Goal: Obtain resource: Obtain resource

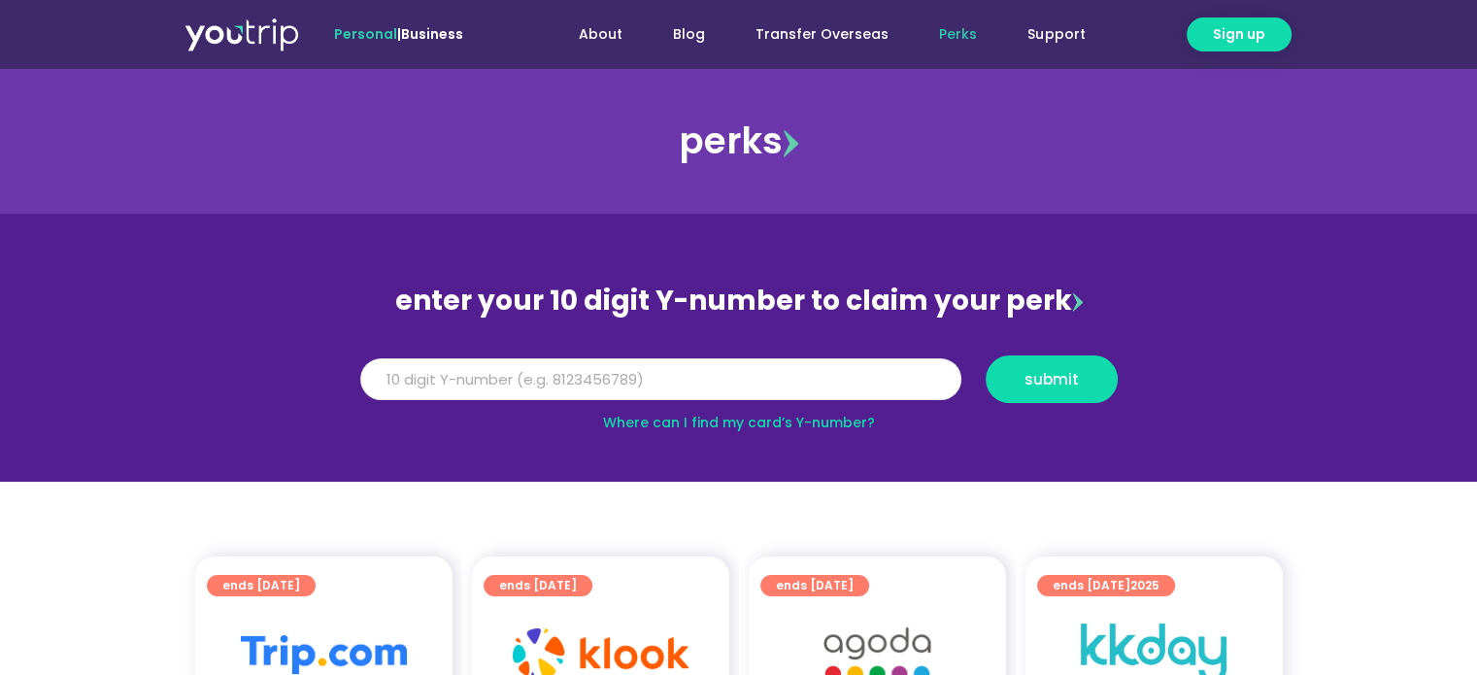
click at [433, 393] on input "Y Number" at bounding box center [660, 379] width 601 height 43
type input "8189072770"
click at [1076, 386] on button "submit" at bounding box center [1051, 379] width 132 height 48
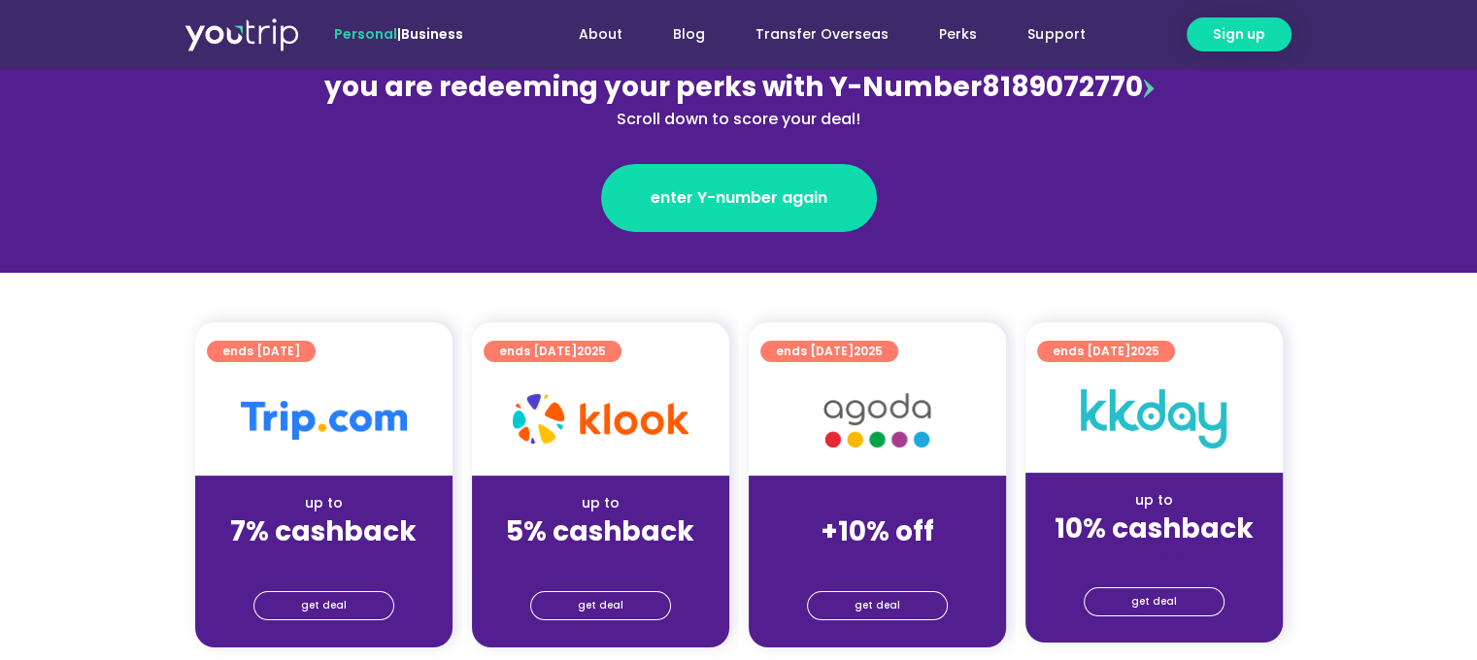
scroll to position [291, 0]
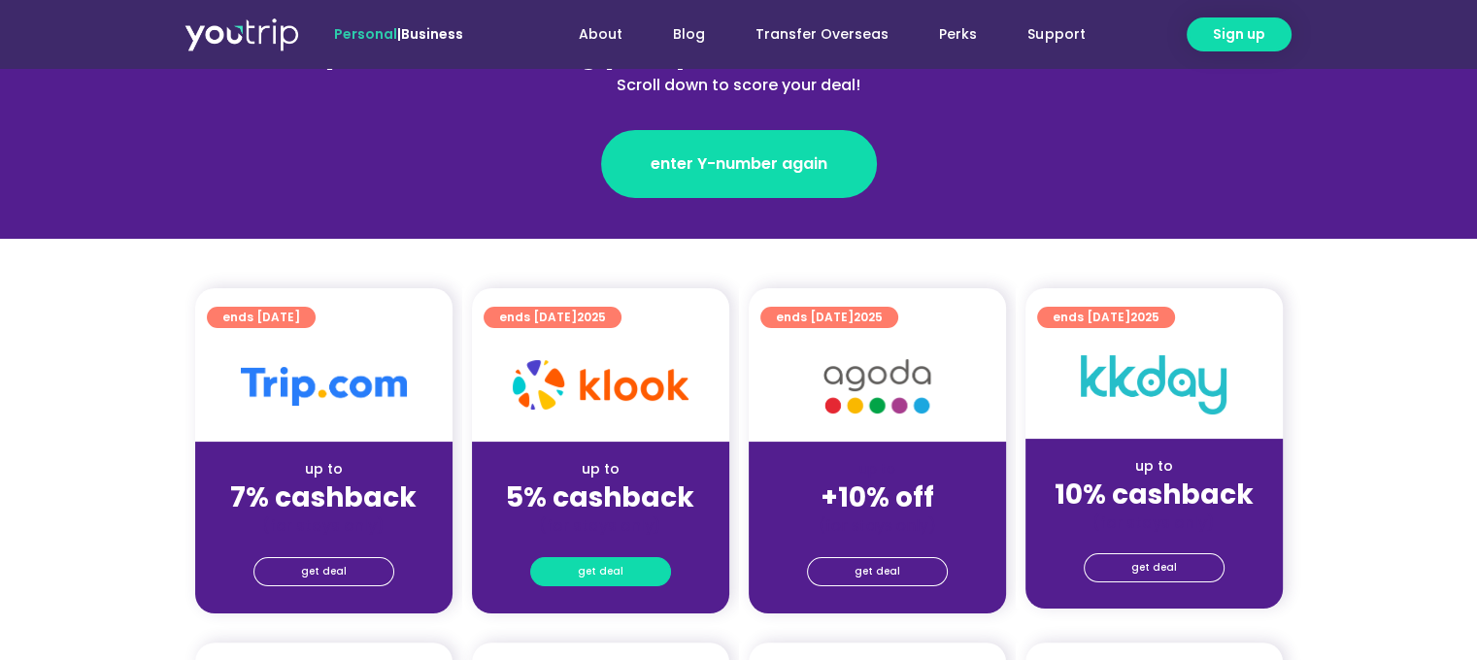
click at [600, 566] on span "get deal" at bounding box center [601, 571] width 46 height 27
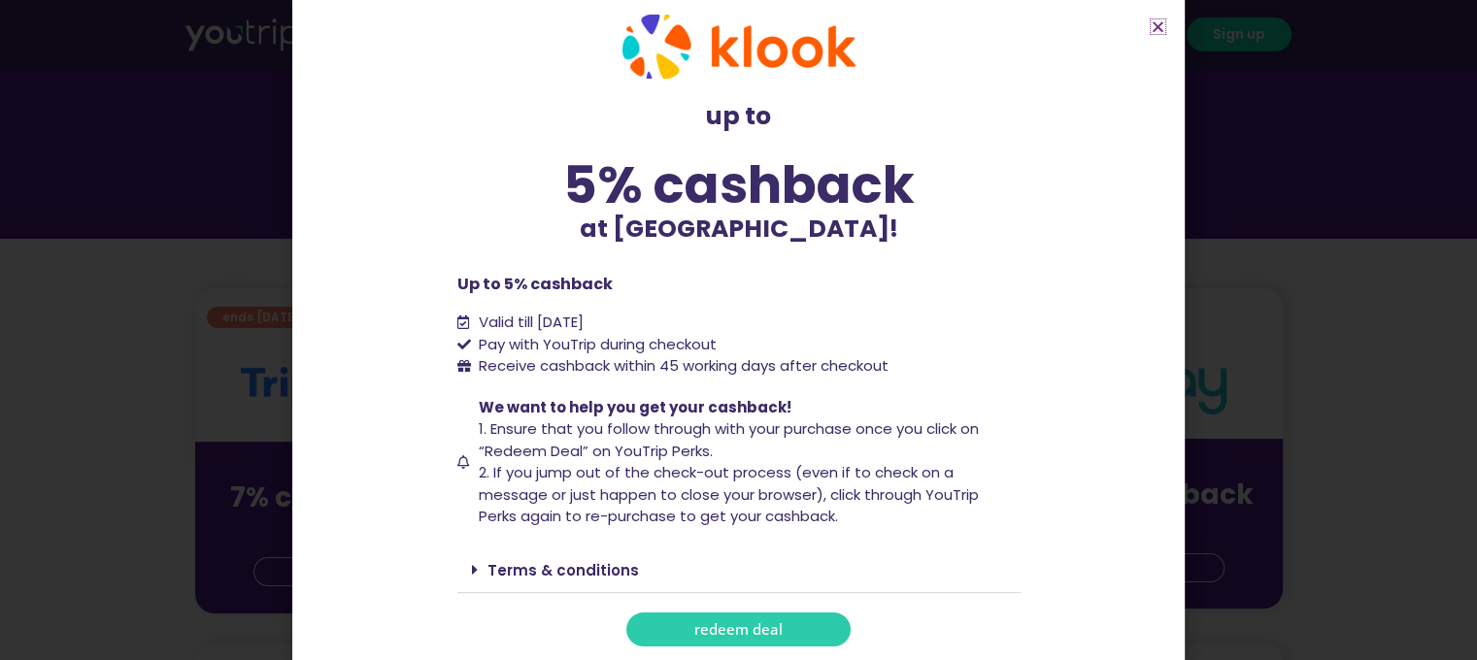
scroll to position [35, 0]
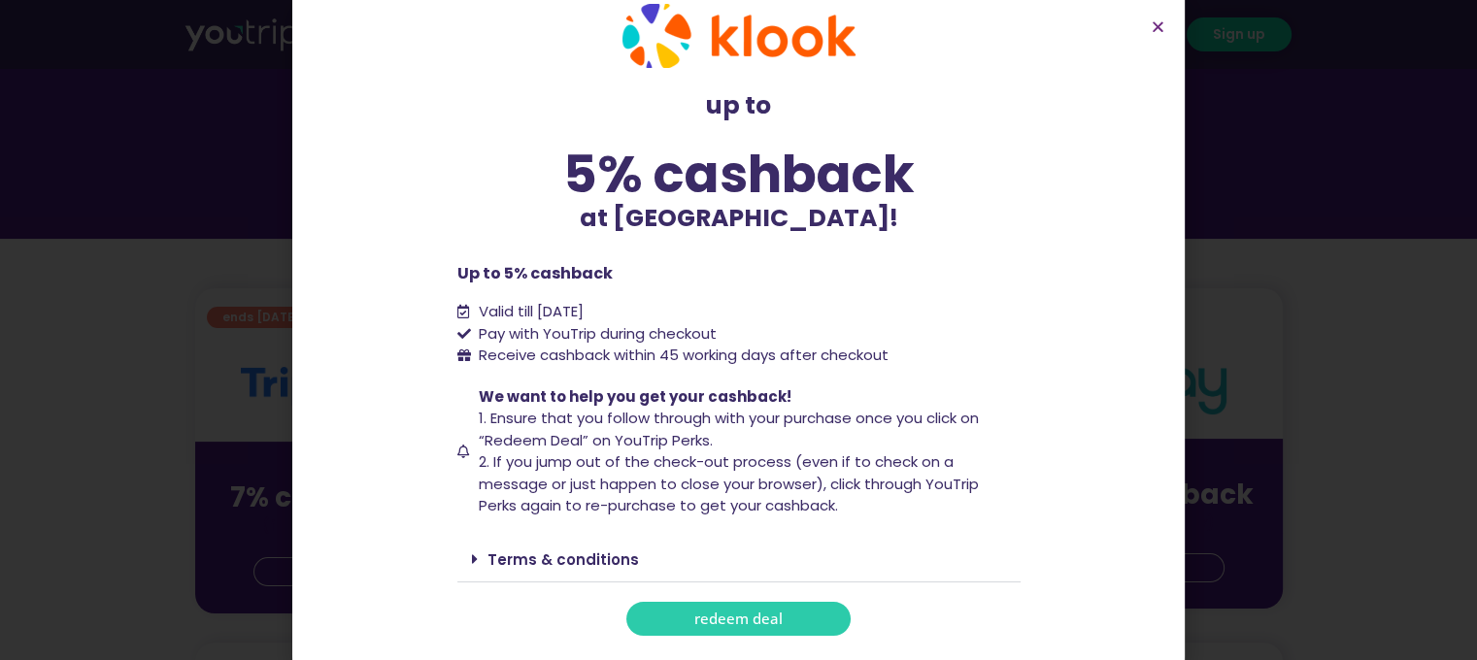
click at [750, 606] on link "redeem deal" at bounding box center [738, 619] width 224 height 34
